Goal: Task Accomplishment & Management: Manage account settings

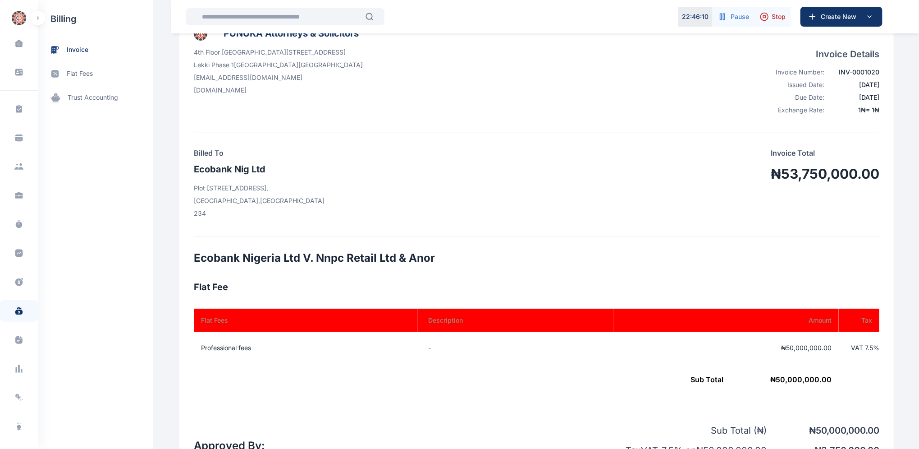
scroll to position [20, 0]
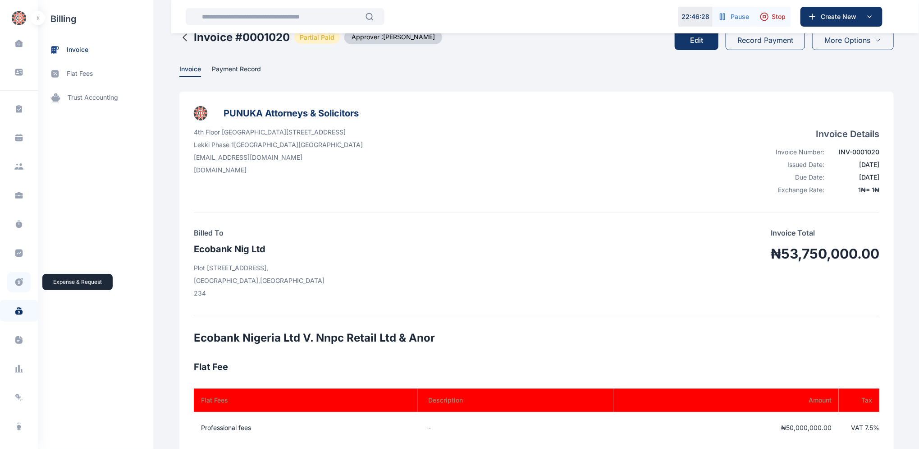
click at [19, 285] on icon at bounding box center [18, 281] width 9 height 9
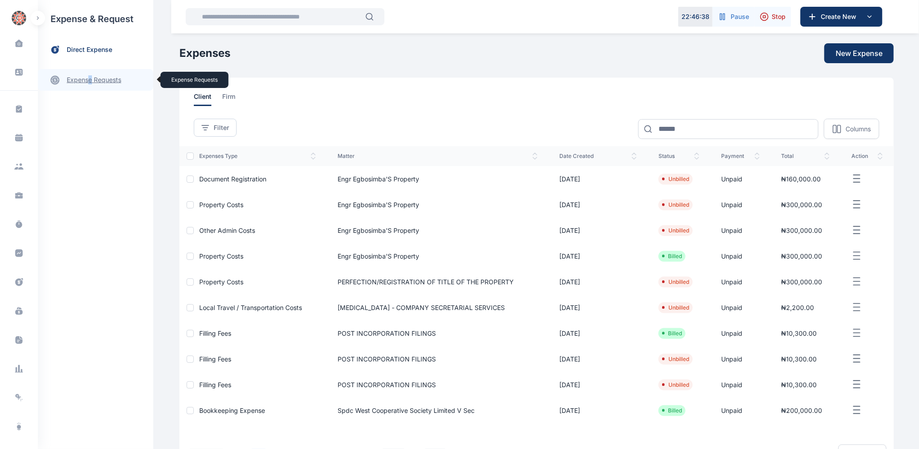
click at [91, 81] on link "expense requests expense requests" at bounding box center [95, 80] width 115 height 22
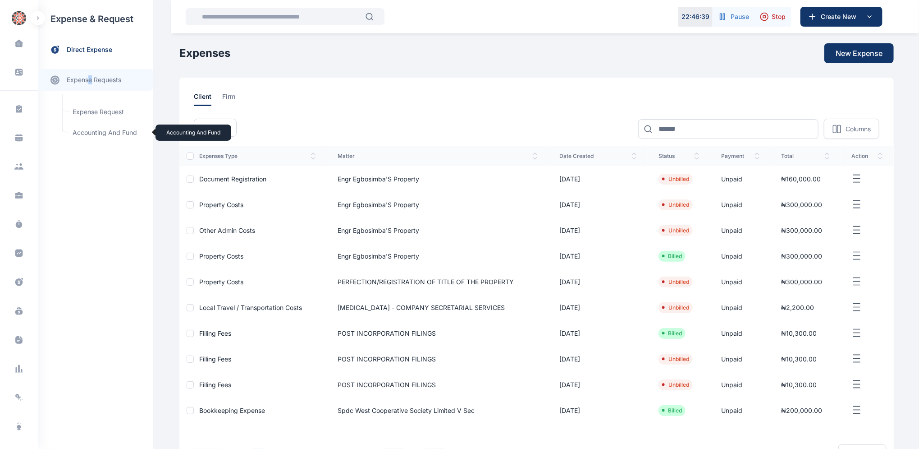
click at [98, 130] on span "Accounting and Fund Accounting and Fund" at bounding box center [108, 132] width 82 height 17
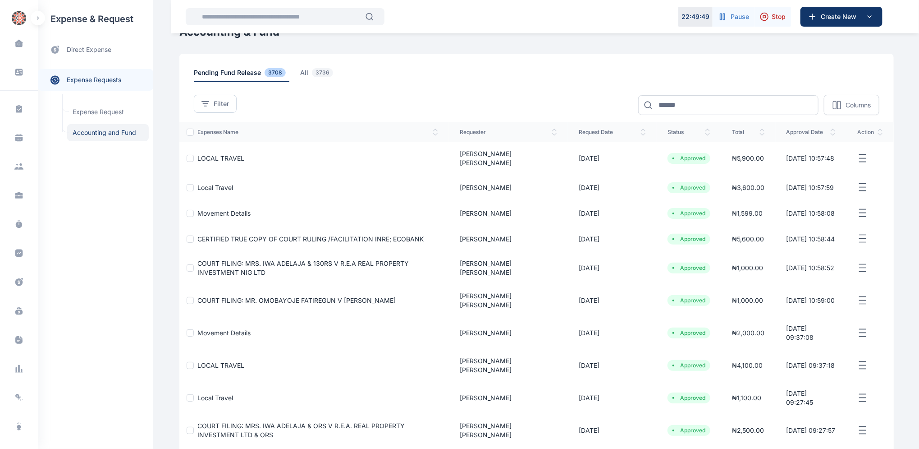
scroll to position [12, 0]
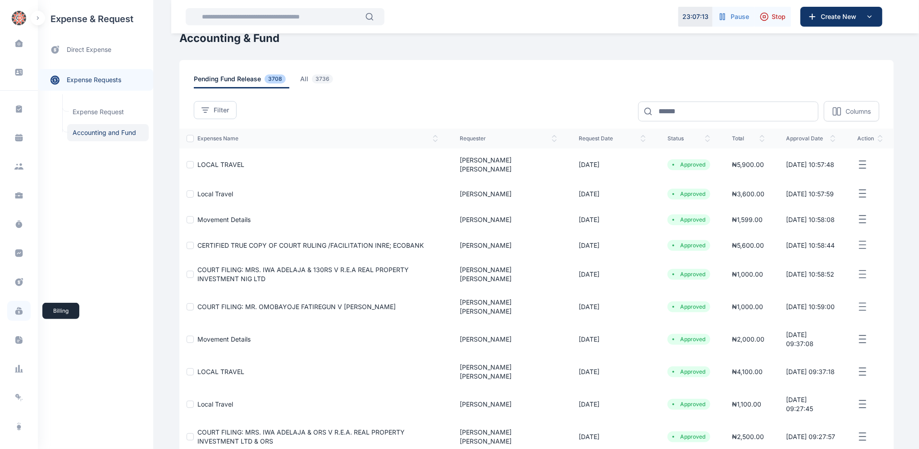
click at [17, 313] on icon at bounding box center [18, 312] width 7 height 5
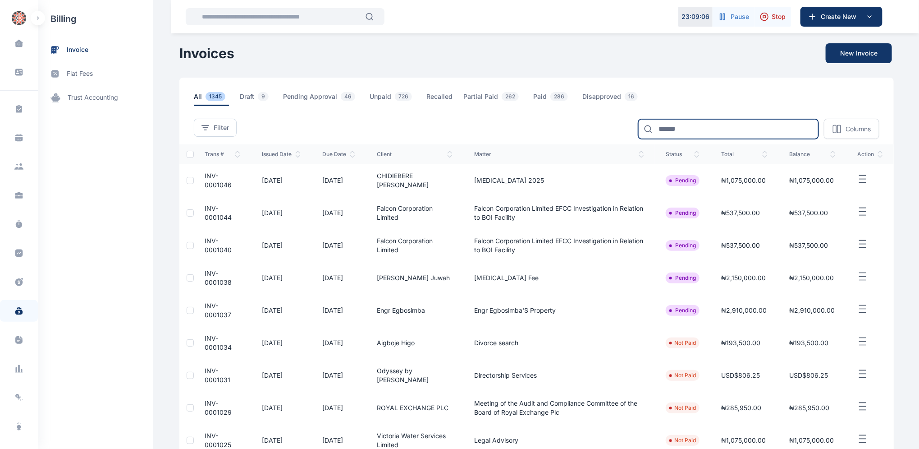
click at [701, 129] on input at bounding box center [728, 129] width 180 height 20
type input "***"
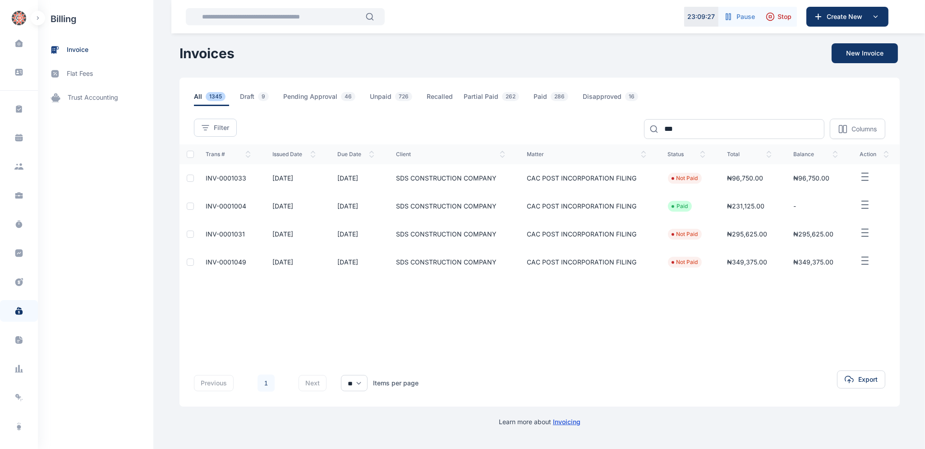
click at [212, 178] on span "INV-0001033" at bounding box center [226, 178] width 41 height 8
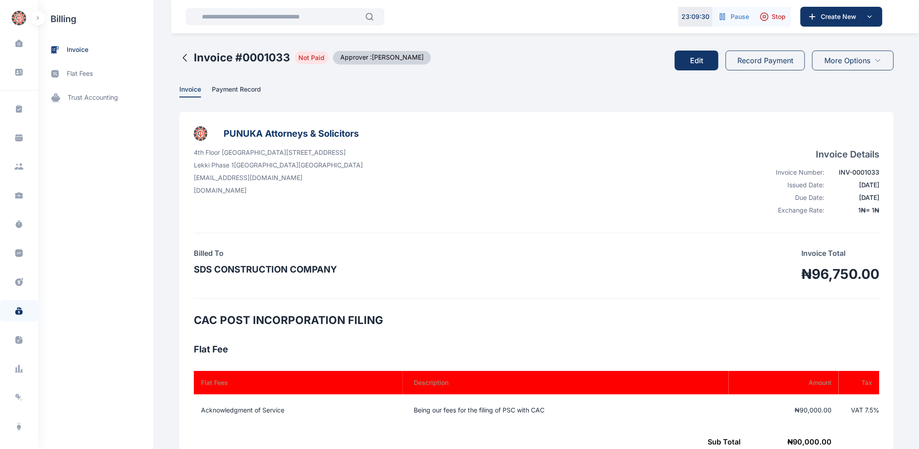
click at [754, 62] on button "Record Payment" at bounding box center [765, 61] width 79 height 20
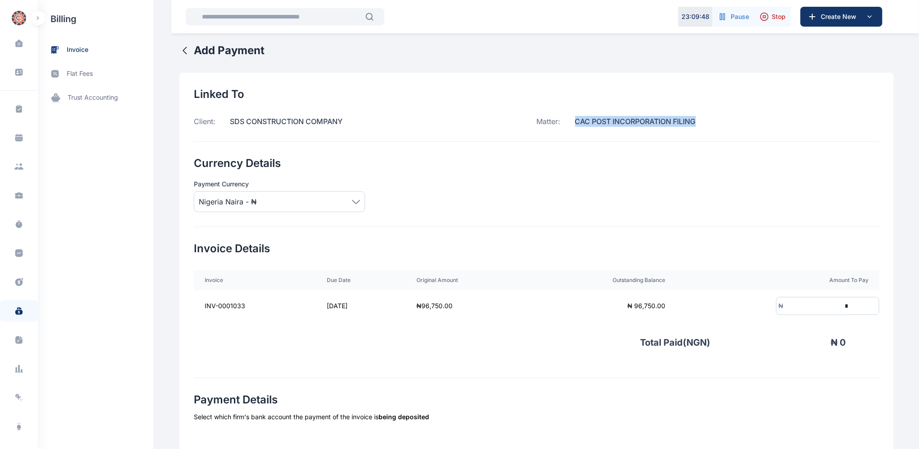
drag, startPoint x: 572, startPoint y: 121, endPoint x: 711, endPoint y: 124, distance: 138.9
click at [711, 124] on div "Matter: CAC POST INCORPORATION FILING" at bounding box center [708, 121] width 343 height 11
copy p "CAC POST INCORPORATION FILING"
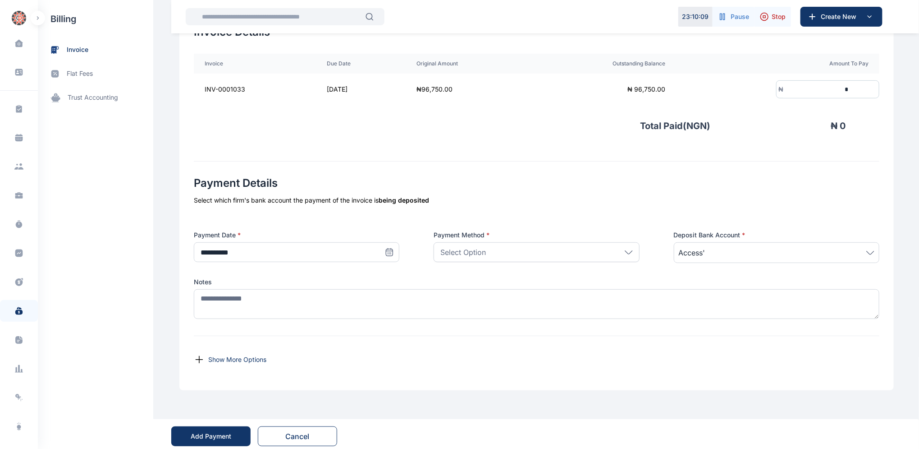
scroll to position [217, 0]
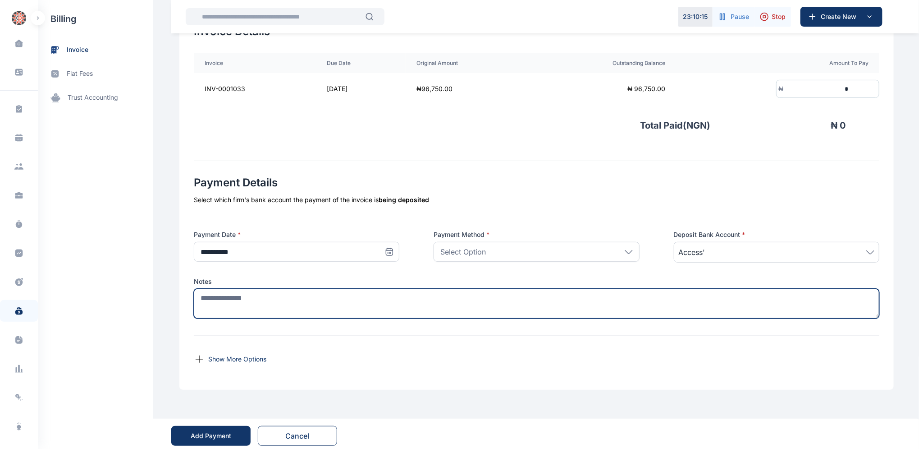
paste textarea "**********"
type textarea "**********"
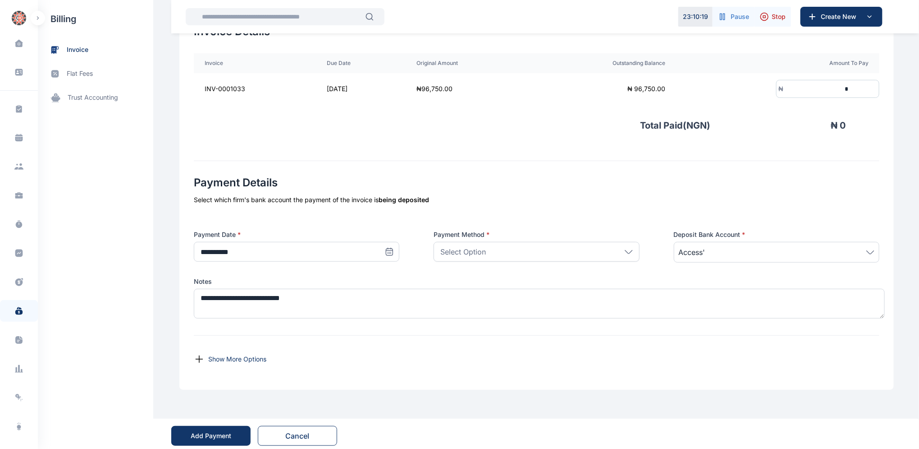
click at [801, 91] on input "*" at bounding box center [817, 89] width 67 height 17
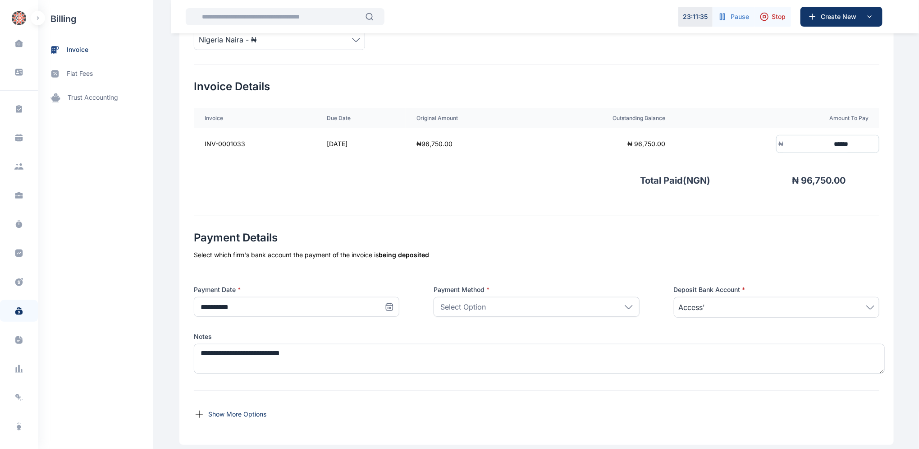
scroll to position [163, 0]
type input "******"
click at [388, 306] on icon at bounding box center [389, 305] width 9 height 9
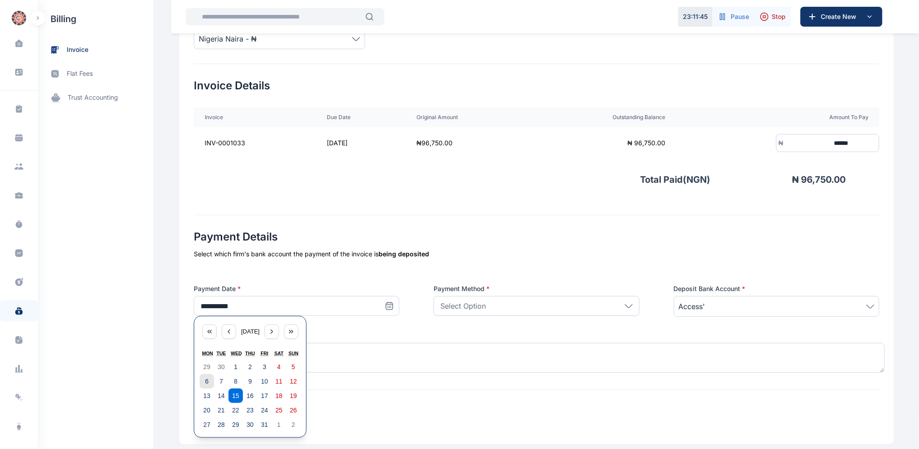
click at [205, 381] on button "6" at bounding box center [207, 381] width 14 height 14
type input "**********"
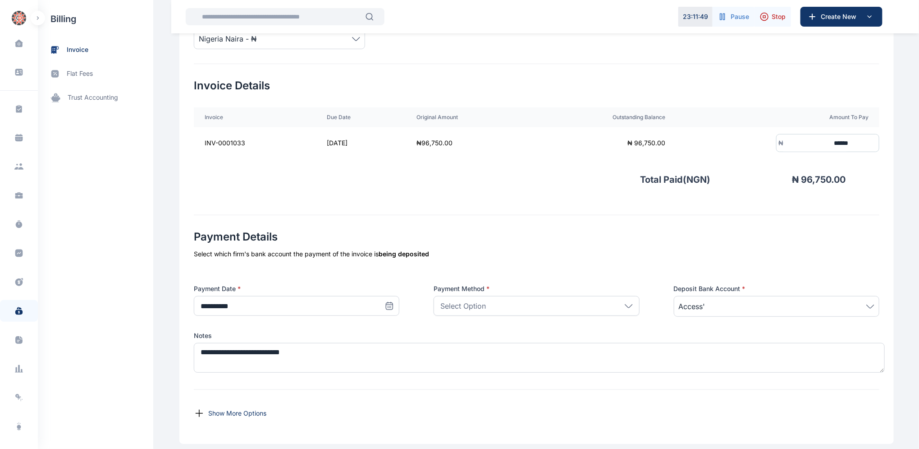
click at [626, 306] on icon at bounding box center [628, 305] width 7 height 3
click at [468, 347] on p "Bank Transfer" at bounding box center [536, 347] width 189 height 9
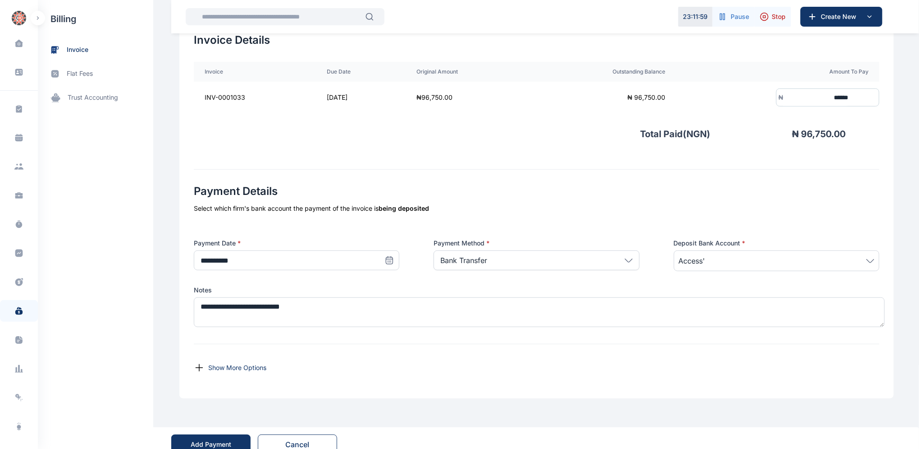
scroll to position [221, 0]
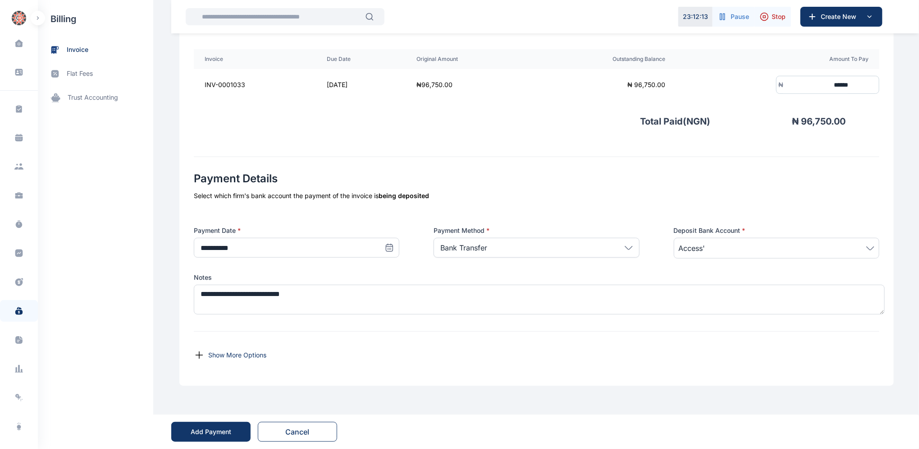
click at [214, 430] on div "Add Payment" at bounding box center [211, 431] width 41 height 9
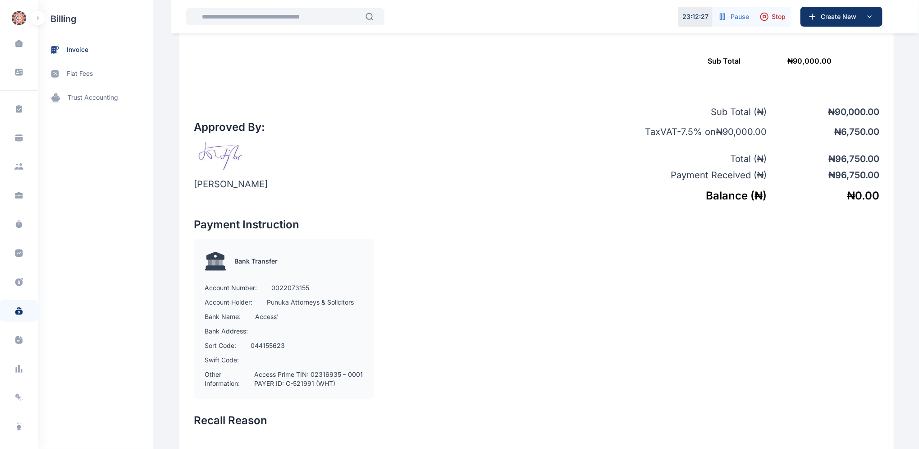
scroll to position [378, 0]
